Goal: Information Seeking & Learning: Understand process/instructions

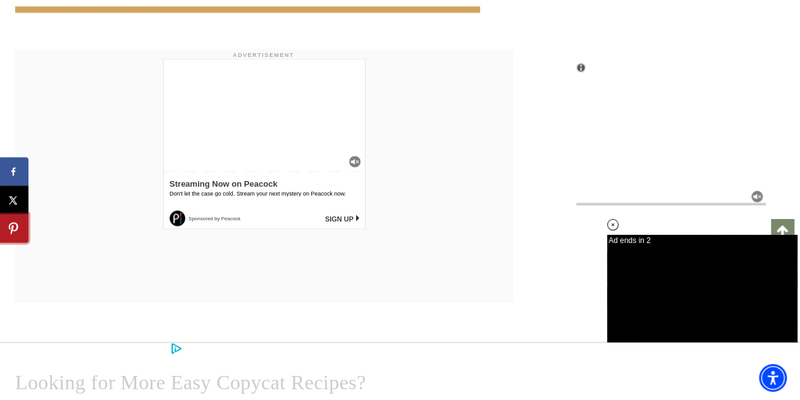
click at [14, 225] on icon "Save to Pinterest" at bounding box center [12, 228] width 13 height 13
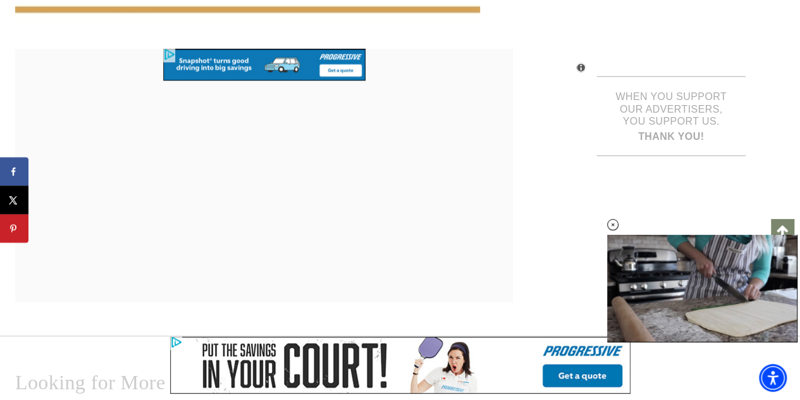
click at [489, 245] on div at bounding box center [264, 175] width 498 height 253
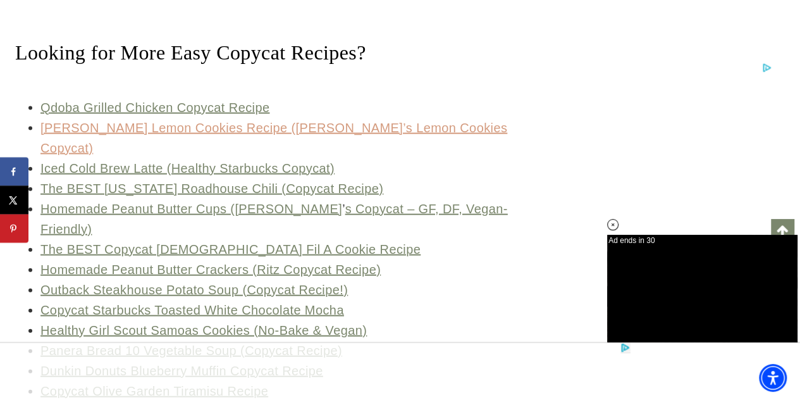
click at [229, 121] on link "[PERSON_NAME] Lemon Cookies Recipe ([PERSON_NAME]’s Lemon Cookies Copycat)" at bounding box center [273, 138] width 467 height 34
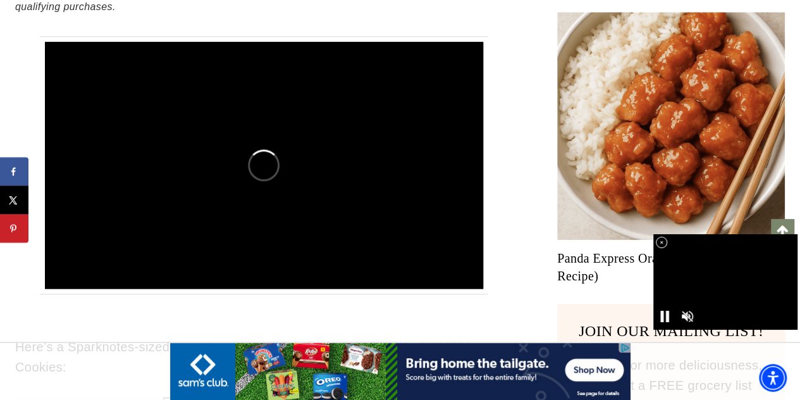
scroll to position [883, 0]
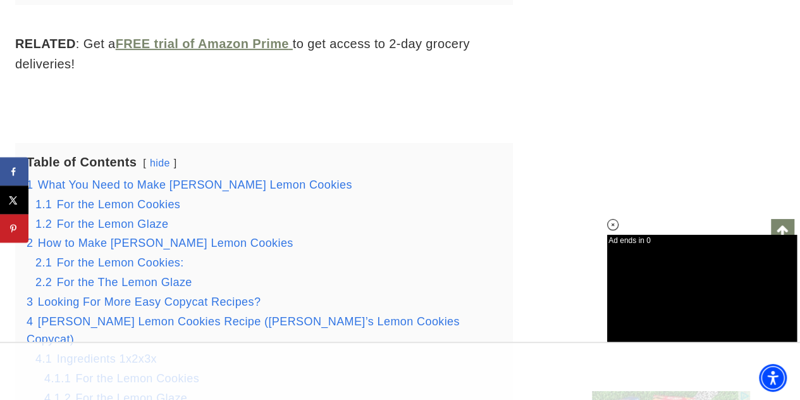
scroll to position [0, 0]
click at [163, 237] on span "How to Make [PERSON_NAME] Lemon Cookies" at bounding box center [166, 243] width 256 height 13
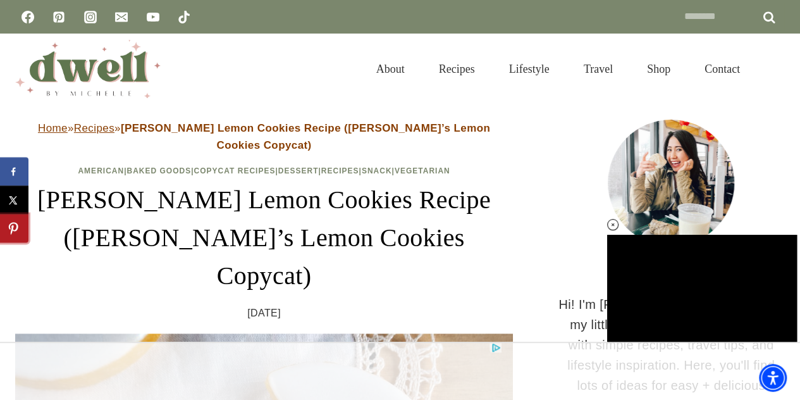
click at [4, 225] on span "Save to Pinterest" at bounding box center [13, 228] width 39 height 39
